Goal: Transaction & Acquisition: Purchase product/service

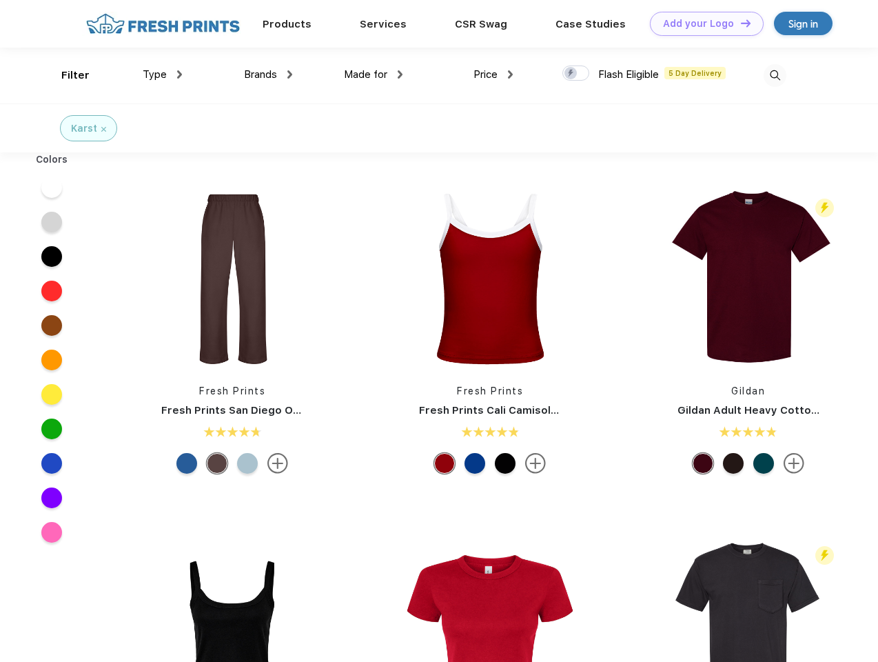
click at [702, 23] on link "Add your Logo Design Tool" at bounding box center [707, 24] width 114 height 24
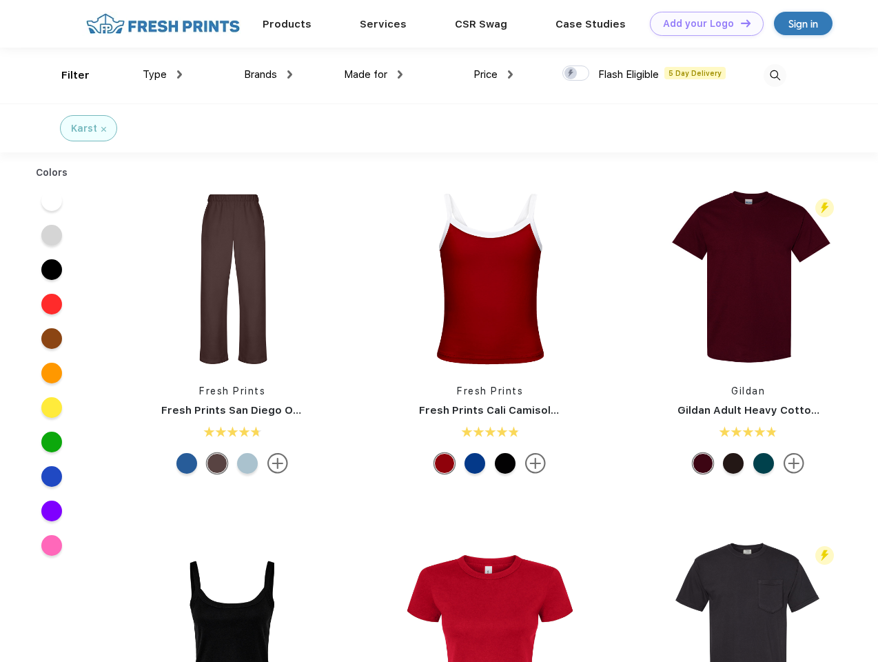
click at [0, 0] on div "Design Tool" at bounding box center [0, 0] width 0 height 0
click at [740, 23] on link "Add your Logo Design Tool" at bounding box center [707, 24] width 114 height 24
click at [66, 75] on div "Filter" at bounding box center [75, 76] width 28 height 16
click at [163, 74] on span "Type" at bounding box center [155, 74] width 24 height 12
click at [268, 74] on span "Brands" at bounding box center [260, 74] width 33 height 12
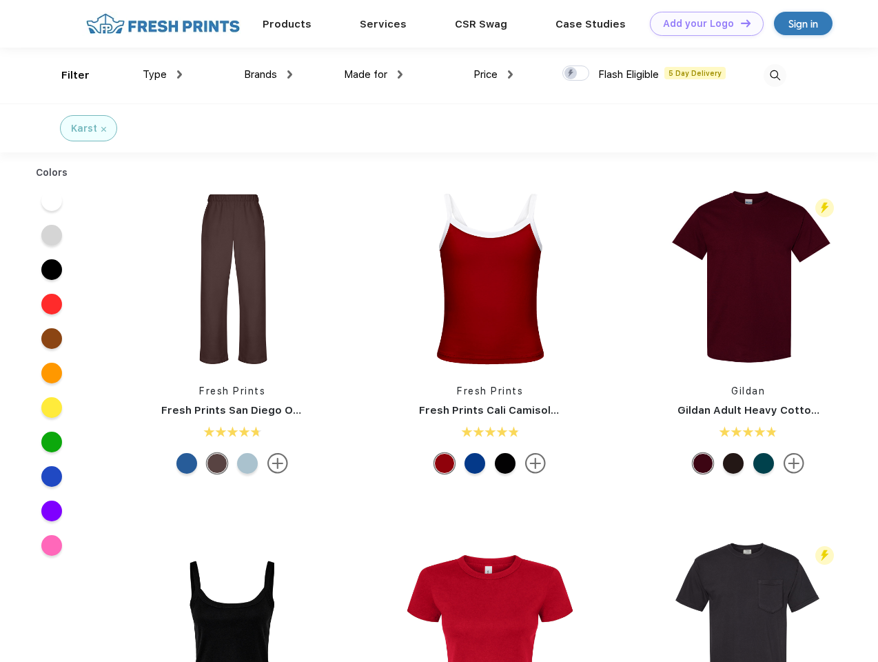
click at [374, 74] on span "Made for" at bounding box center [365, 74] width 43 height 12
click at [493, 74] on span "Price" at bounding box center [485, 74] width 24 height 12
click at [576, 74] on div at bounding box center [575, 72] width 27 height 15
click at [571, 74] on input "checkbox" at bounding box center [566, 69] width 9 height 9
click at [775, 75] on img at bounding box center [775, 75] width 23 height 23
